Goal: Task Accomplishment & Management: Complete application form

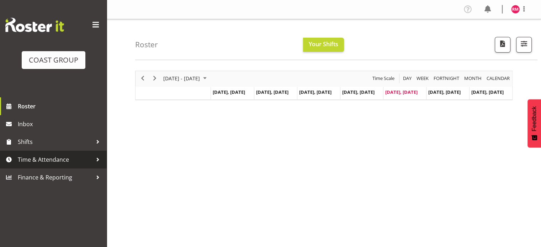
click at [75, 160] on span "Time & Attendance" at bounding box center [55, 159] width 75 height 11
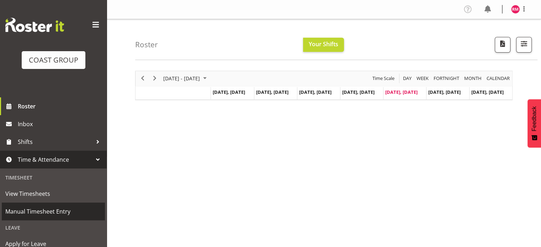
click at [56, 210] on span "Manual Timesheet Entry" at bounding box center [53, 211] width 96 height 11
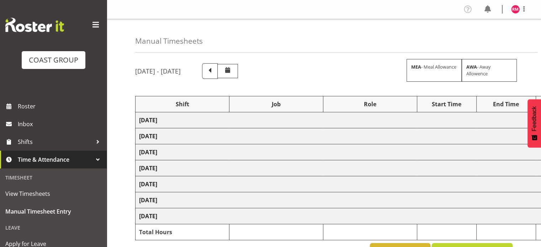
select select "1535"
select select "9476"
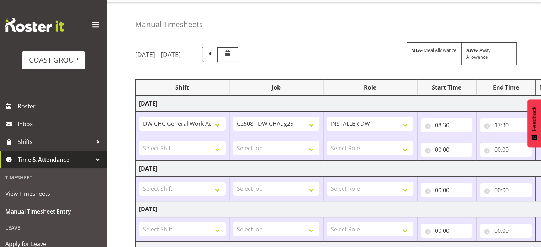
scroll to position [107, 0]
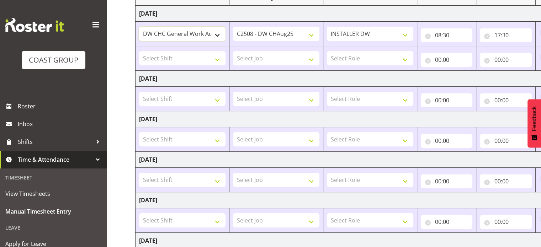
click at [215, 35] on select "Apply Lettering C/D Screens C/D Screens CHC SIGN ADMIN (LEAVE ALONE, DONT MAKE …" at bounding box center [182, 34] width 86 height 14
click at [139, 27] on select "Apply Lettering C/D Screens C/D Screens CHC SIGN ADMIN (LEAVE ALONE, DONT MAKE …" at bounding box center [182, 34] width 86 height 14
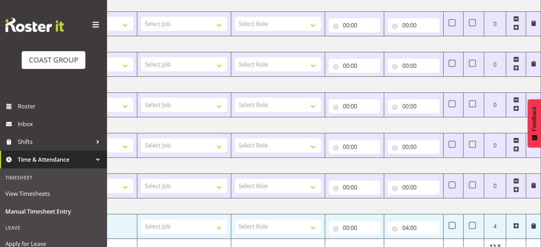
scroll to position [111, 0]
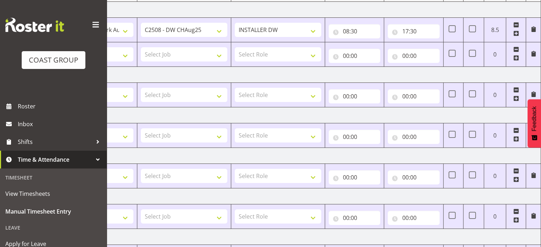
click at [515, 50] on span at bounding box center [516, 50] width 6 height 6
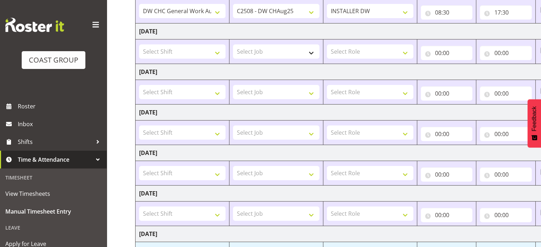
scroll to position [50, 0]
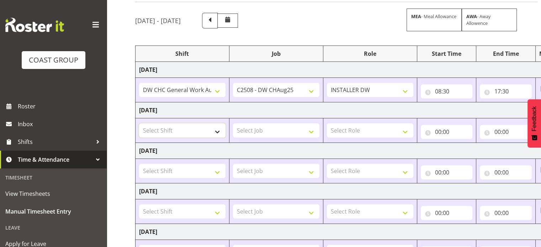
click at [200, 131] on select "Select Shift Apply Lettering C/D Screens C/D Screens CHC SIGN ADMIN (LEAVE ALON…" at bounding box center [182, 130] width 86 height 14
select select "1535"
click at [139, 123] on select "Select Shift Apply Lettering C/D Screens C/D Screens CHC SIGN ADMIN (LEAVE ALON…" at bounding box center [182, 130] width 86 height 14
click at [279, 130] on select "Select Job 1 Carlton Events 1 [PERSON_NAME][GEOGRAPHIC_DATA] 1 [PERSON_NAME][GE…" at bounding box center [276, 130] width 86 height 14
select select "9476"
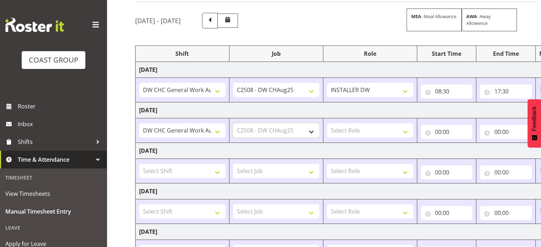
click at [233, 123] on select "Select Job 1 Carlton Events 1 [PERSON_NAME][GEOGRAPHIC_DATA] 1 [PERSON_NAME][GE…" at bounding box center [276, 130] width 86 height 14
click at [373, 132] on select "Select Role INSTALLER DW" at bounding box center [370, 130] width 86 height 14
select select "219"
click at [327, 123] on select "Select Role INSTALLER DW" at bounding box center [370, 130] width 86 height 14
click at [185, 170] on select "Select Shift Apply Lettering C/D Screens C/D Screens CHC SIGN ADMIN (LEAVE ALON…" at bounding box center [182, 171] width 86 height 14
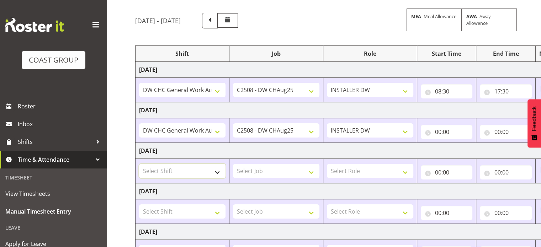
select select "1535"
click at [139, 164] on select "Select Shift Apply Lettering C/D Screens C/D Screens CHC SIGN ADMIN (LEAVE ALON…" at bounding box center [182, 171] width 86 height 14
click at [265, 167] on select "Select Job 1 Carlton Events 1 [PERSON_NAME][GEOGRAPHIC_DATA] 1 [PERSON_NAME][GE…" at bounding box center [276, 171] width 86 height 14
select select "9476"
click at [233, 164] on select "Select Job 1 Carlton Events 1 [PERSON_NAME][GEOGRAPHIC_DATA] 1 [PERSON_NAME][GE…" at bounding box center [276, 171] width 86 height 14
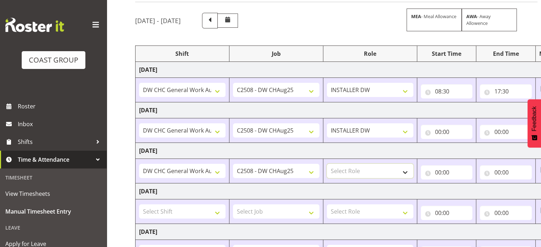
click at [357, 171] on select "Select Role INSTALLER DW" at bounding box center [370, 171] width 86 height 14
select select "219"
click at [327, 164] on select "Select Role INSTALLER DW" at bounding box center [370, 171] width 86 height 14
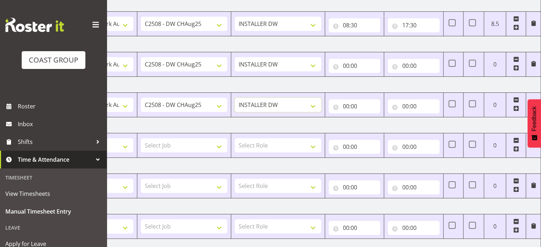
scroll to position [86, 0]
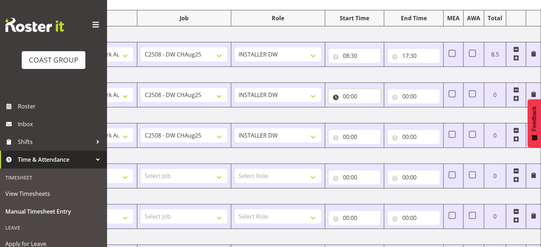
click at [359, 96] on input "00:00" at bounding box center [354, 96] width 52 height 14
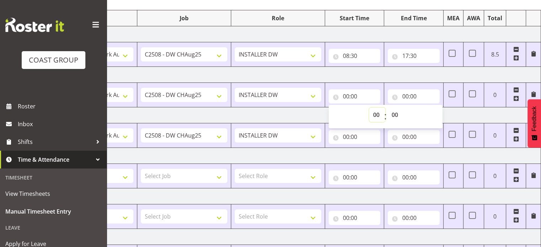
click at [375, 113] on select "00 01 02 03 04 05 06 07 08 09 10 11 12 13 14 15 16 17 18 19 20 21 22 23" at bounding box center [377, 115] width 16 height 14
select select "8"
click at [369, 108] on select "00 01 02 03 04 05 06 07 08 09 10 11 12 13 14 15 16 17 18 19 20 21 22 23" at bounding box center [377, 115] width 16 height 14
type input "08:00"
click at [397, 111] on select "00 01 02 03 04 05 06 07 08 09 10 11 12 13 14 15 16 17 18 19 20 21 22 23 24 25 2…" at bounding box center [395, 115] width 16 height 14
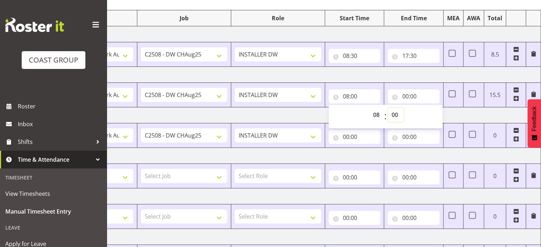
select select "30"
click at [387, 108] on select "00 01 02 03 04 05 06 07 08 09 10 11 12 13 14 15 16 17 18 19 20 21 22 23 24 25 2…" at bounding box center [395, 115] width 16 height 14
type input "08:30"
click at [351, 133] on input "00:00" at bounding box center [354, 137] width 52 height 14
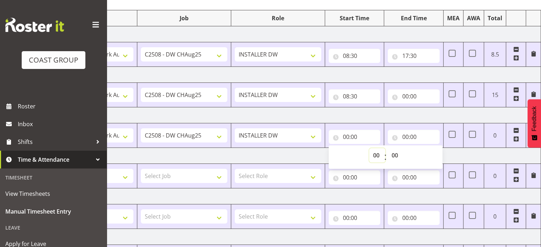
click at [378, 155] on select "00 01 02 03 04 05 06 07 08 09 10 11 12 13 14 15 16 17 18 19 20 21 22 23" at bounding box center [377, 155] width 16 height 14
select select "8"
click at [369, 148] on select "00 01 02 03 04 05 06 07 08 09 10 11 12 13 14 15 16 17 18 19 20 21 22 23" at bounding box center [377, 155] width 16 height 14
type input "08:00"
drag, startPoint x: 398, startPoint y: 154, endPoint x: 398, endPoint y: 148, distance: 5.7
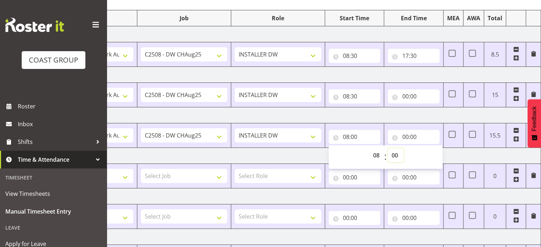
click at [398, 153] on select "00 01 02 03 04 05 06 07 08 09 10 11 12 13 14 15 16 17 18 19 20 21 22 23 24 25 2…" at bounding box center [395, 155] width 16 height 14
select select "30"
click at [387, 148] on select "00 01 02 03 04 05 06 07 08 09 10 11 12 13 14 15 16 17 18 19 20 21 22 23 24 25 2…" at bounding box center [395, 155] width 16 height 14
type input "08:30"
drag, startPoint x: 402, startPoint y: 117, endPoint x: 418, endPoint y: 111, distance: 16.4
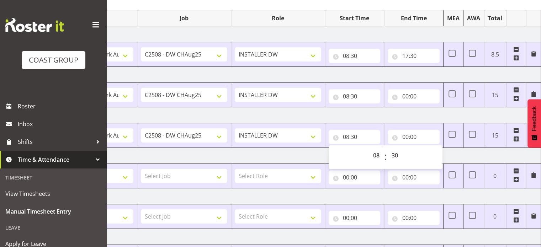
click at [402, 117] on td "[DATE]" at bounding box center [291, 115] width 497 height 16
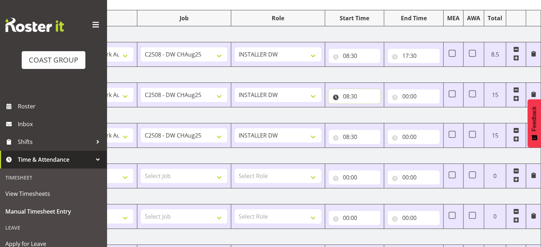
click at [361, 95] on input "08:30" at bounding box center [354, 96] width 52 height 14
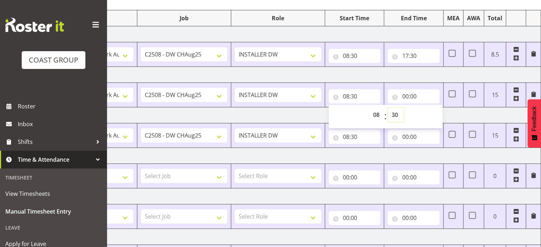
click at [394, 110] on select "00 01 02 03 04 05 06 07 08 09 10 11 12 13 14 15 16 17 18 19 20 21 22 23 24 25 2…" at bounding box center [395, 115] width 16 height 14
drag, startPoint x: 357, startPoint y: 90, endPoint x: 363, endPoint y: 93, distance: 6.9
click at [361, 92] on input "08:30" at bounding box center [354, 96] width 52 height 14
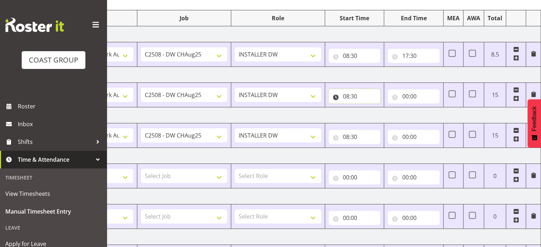
click at [355, 100] on input "08:30" at bounding box center [354, 96] width 52 height 14
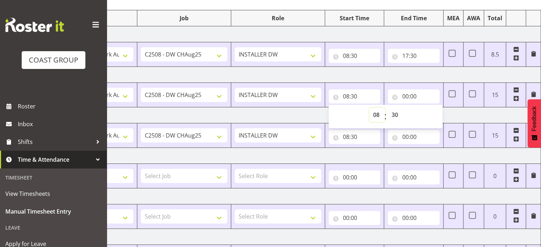
click at [377, 113] on select "00 01 02 03 04 05 06 07 08 09 10 11 12 13 14 15 16 17 18 19 20 21 22 23" at bounding box center [377, 115] width 16 height 14
select select "7"
click at [369, 108] on select "00 01 02 03 04 05 06 07 08 09 10 11 12 13 14 15 16 17 18 19 20 21 22 23" at bounding box center [377, 115] width 16 height 14
type input "07:30"
click at [395, 112] on select "00 01 02 03 04 05 06 07 08 09 10 11 12 13 14 15 16 17 18 19 20 21 22 23 24 25 2…" at bounding box center [395, 115] width 16 height 14
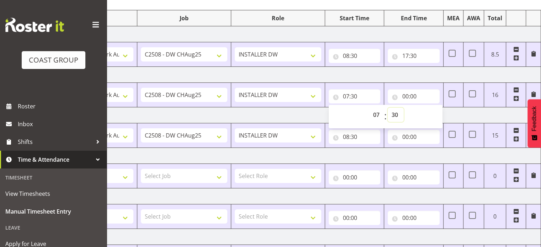
select select "45"
click at [387, 108] on select "00 01 02 03 04 05 06 07 08 09 10 11 12 13 14 15 16 17 18 19 20 21 22 23 24 25 2…" at bounding box center [395, 115] width 16 height 14
type input "07:45"
click at [410, 93] on input "00:00" at bounding box center [413, 96] width 52 height 14
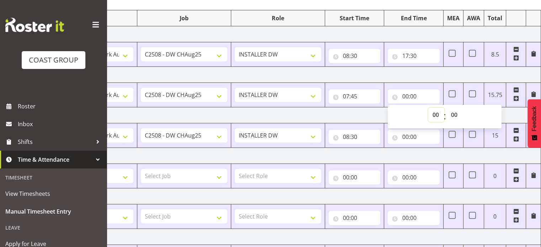
click at [436, 113] on select "00 01 02 03 04 05 06 07 08 09 10 11 12 13 14 15 16 17 18 19 20 21 22 23" at bounding box center [436, 115] width 16 height 14
select select "16"
click at [428, 108] on select "00 01 02 03 04 05 06 07 08 09 10 11 12 13 14 15 16 17 18 19 20 21 22 23" at bounding box center [436, 115] width 16 height 14
type input "16:00"
click at [452, 108] on select "00 01 02 03 04 05 06 07 08 09 10 11 12 13 14 15 16 17 18 19 20 21 22 23 24 25 2…" at bounding box center [454, 115] width 16 height 14
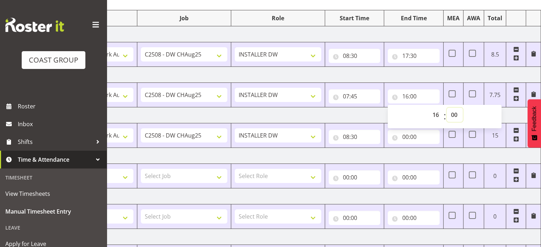
select select "30"
click at [446, 108] on select "00 01 02 03 04 05 06 07 08 09 10 11 12 13 14 15 16 17 18 19 20 21 22 23 24 25 2…" at bounding box center [454, 115] width 16 height 14
type input "16:30"
click at [388, 76] on td "[DATE]" at bounding box center [291, 75] width 497 height 16
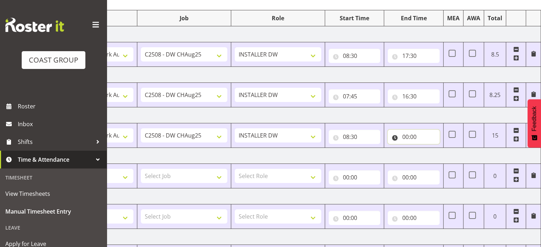
click at [409, 136] on input "00:00" at bounding box center [413, 137] width 52 height 14
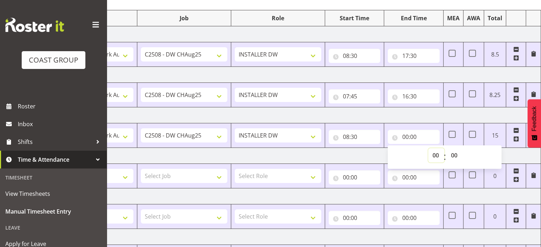
click at [433, 154] on select "00 01 02 03 04 05 06 07 08 09 10 11 12 13 14 15 16 17 18 19 20 21 22 23" at bounding box center [436, 155] width 16 height 14
select select "16"
click at [428, 148] on select "00 01 02 03 04 05 06 07 08 09 10 11 12 13 14 15 16 17 18 19 20 21 22 23" at bounding box center [436, 155] width 16 height 14
type input "16:00"
click at [458, 153] on select "00 01 02 03 04 05 06 07 08 09 10 11 12 13 14 15 16 17 18 19 20 21 22 23 24 25 2…" at bounding box center [454, 155] width 16 height 14
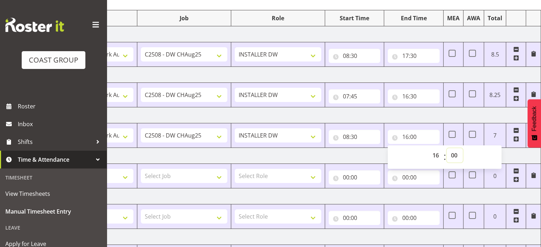
select select "30"
click at [446, 148] on select "00 01 02 03 04 05 06 07 08 09 10 11 12 13 14 15 16 17 18 19 20 21 22 23 24 25 2…" at bounding box center [454, 155] width 16 height 14
type input "16:30"
click at [458, 112] on td "[DATE]" at bounding box center [291, 115] width 497 height 16
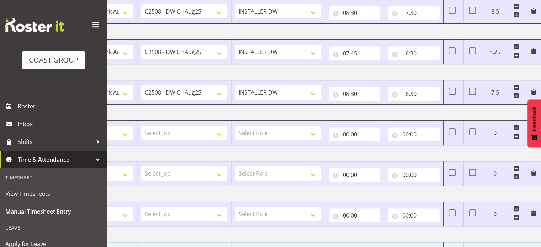
scroll to position [193, 0]
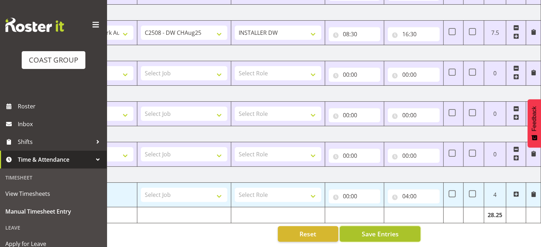
click at [388, 229] on span "Save Entries" at bounding box center [379, 233] width 37 height 9
click at [385, 233] on button "Save Entries" at bounding box center [379, 234] width 81 height 16
